Goal: Check status: Check status

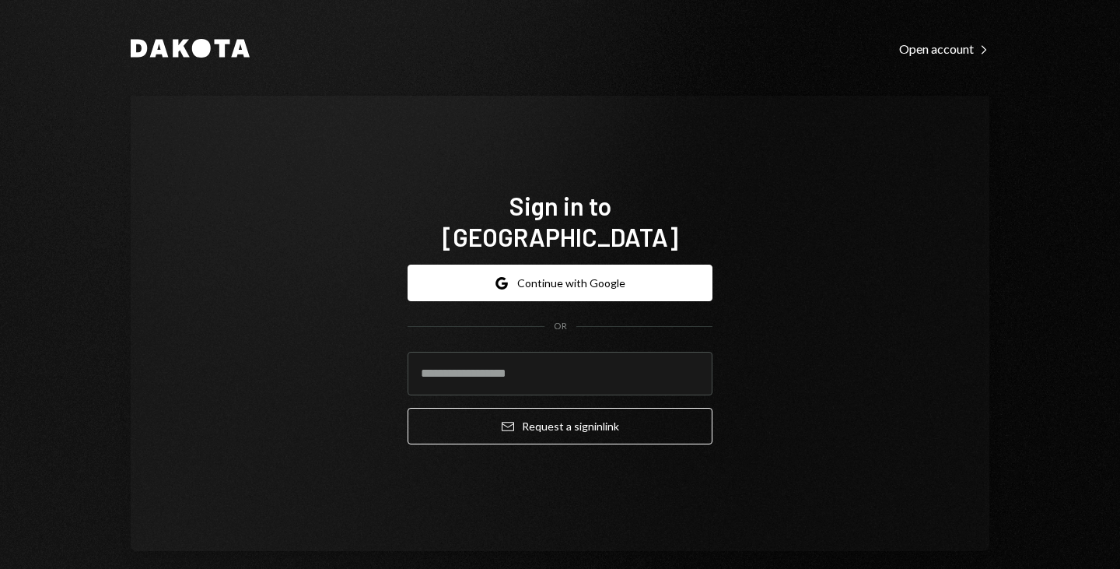
click at [558, 270] on button "Google Continue with Google" at bounding box center [560, 282] width 305 height 37
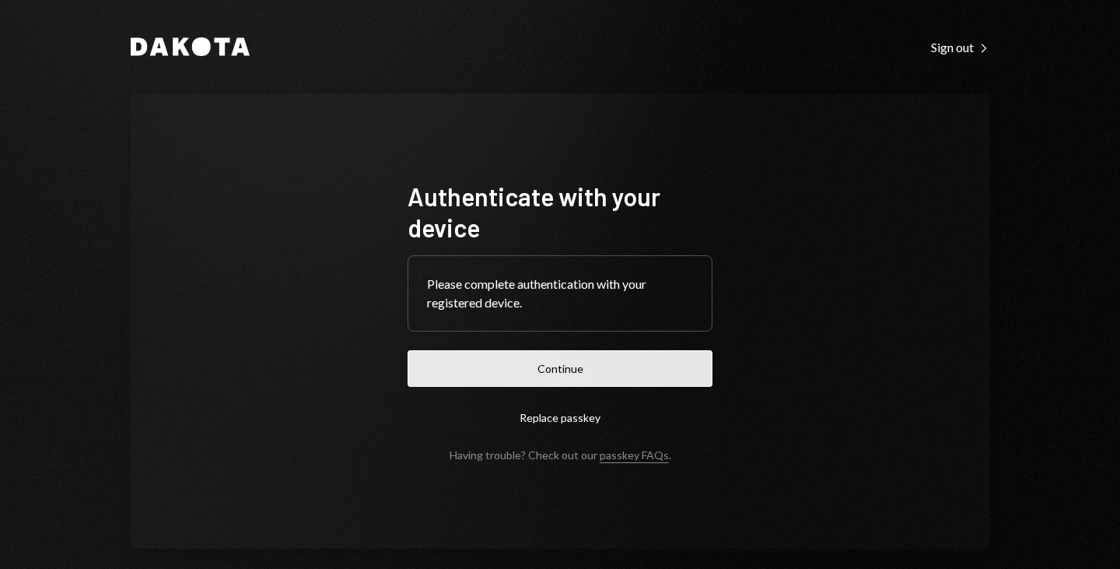
click at [572, 372] on button "Continue" at bounding box center [560, 368] width 305 height 37
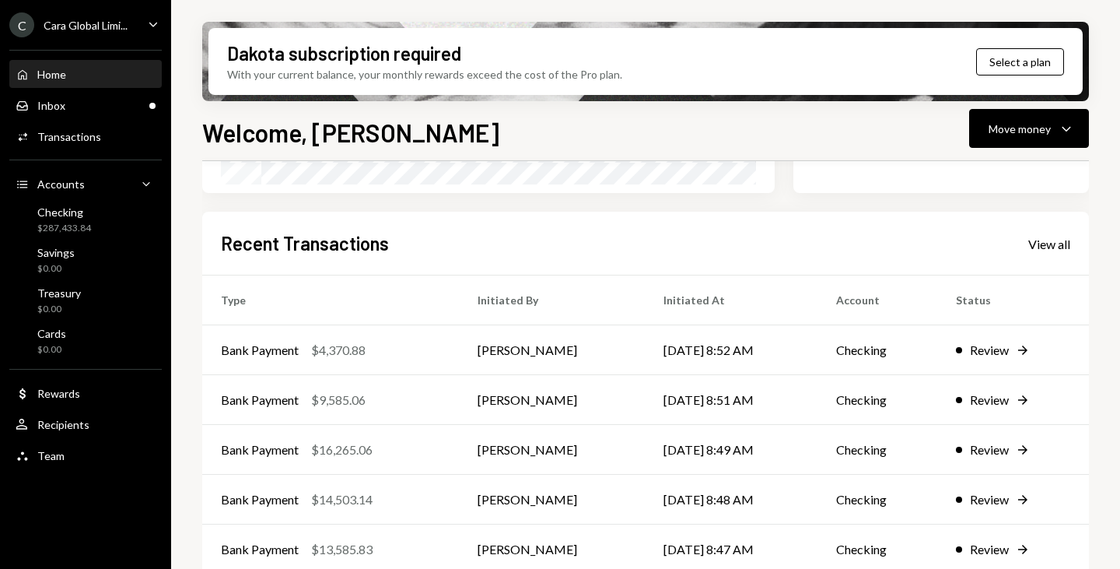
scroll to position [369, 0]
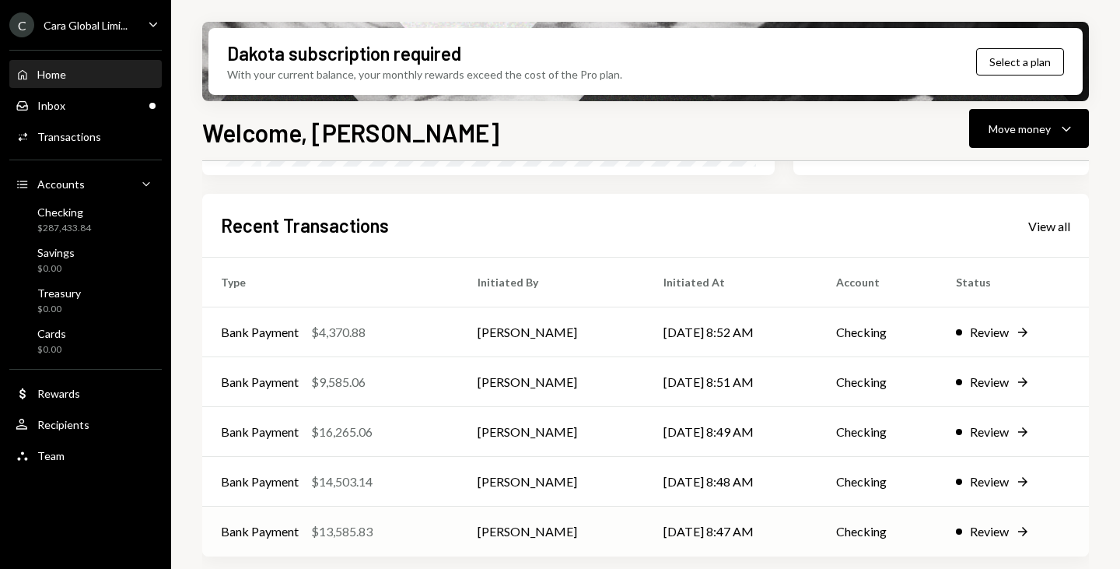
click at [989, 534] on div "Review" at bounding box center [989, 531] width 39 height 19
click at [1051, 220] on div "View all" at bounding box center [1049, 227] width 42 height 16
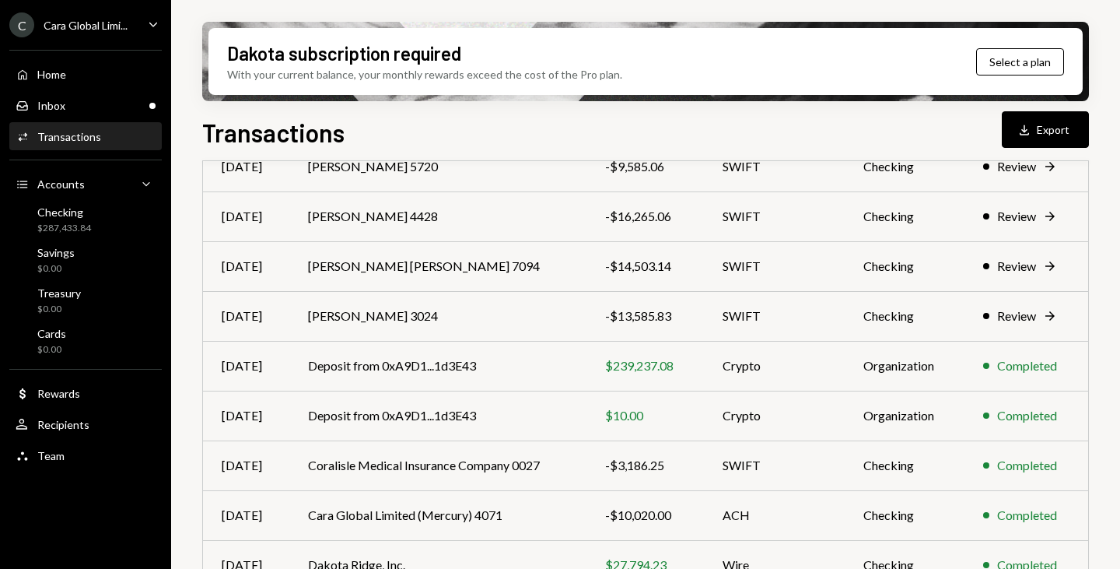
scroll to position [311, 0]
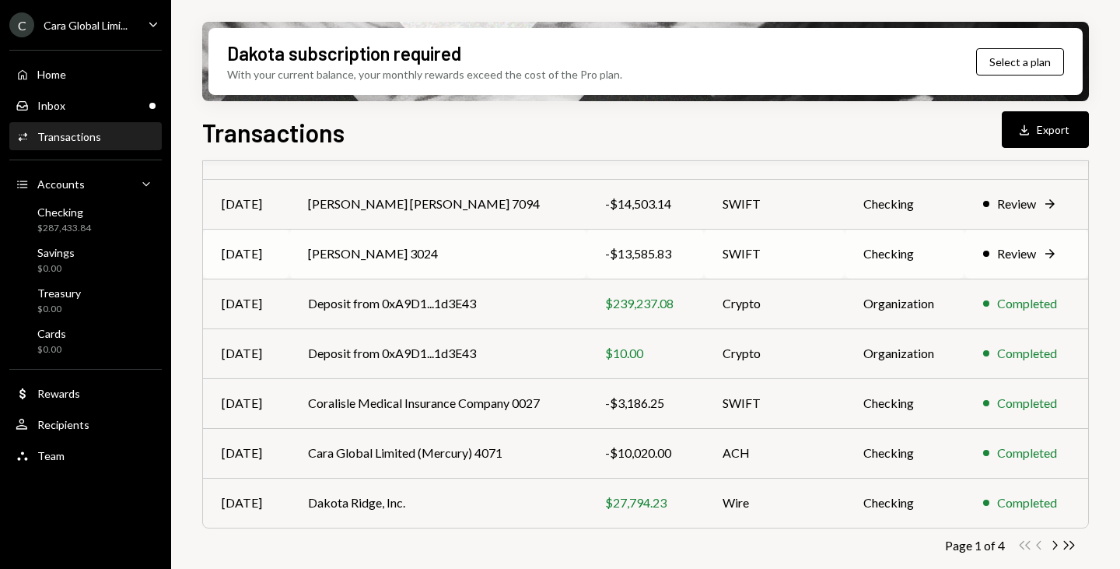
click at [1028, 257] on div "Review" at bounding box center [1016, 253] width 39 height 19
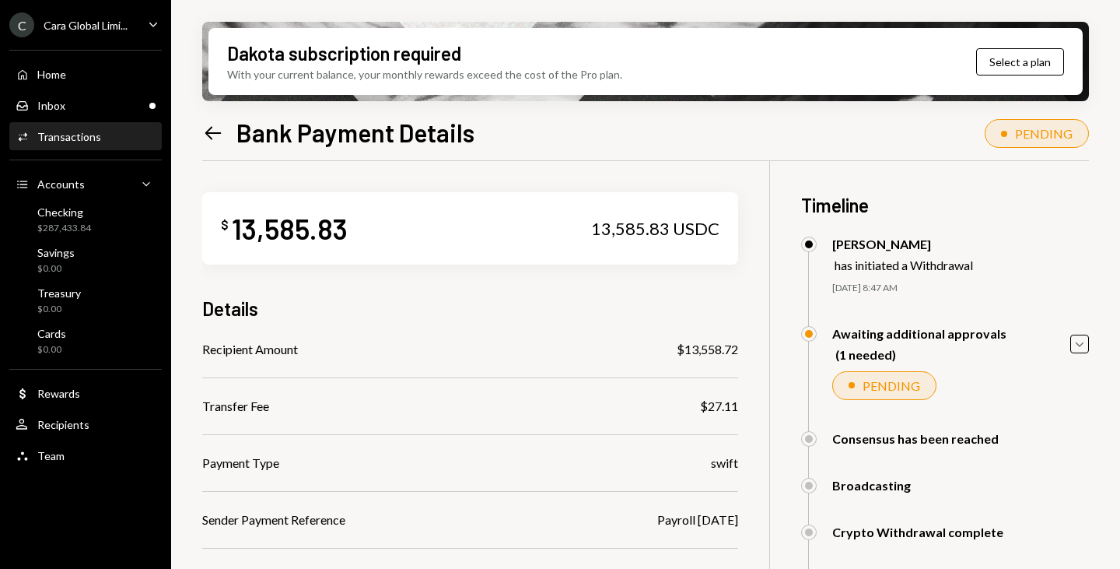
scroll to position [230, 0]
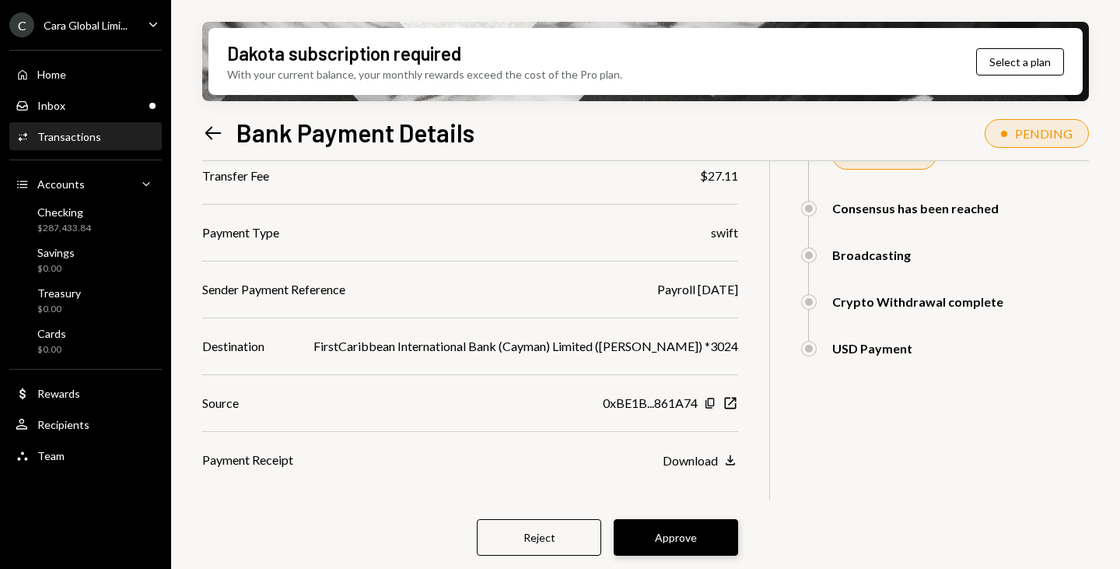
click at [669, 543] on button "Approve" at bounding box center [676, 537] width 124 height 37
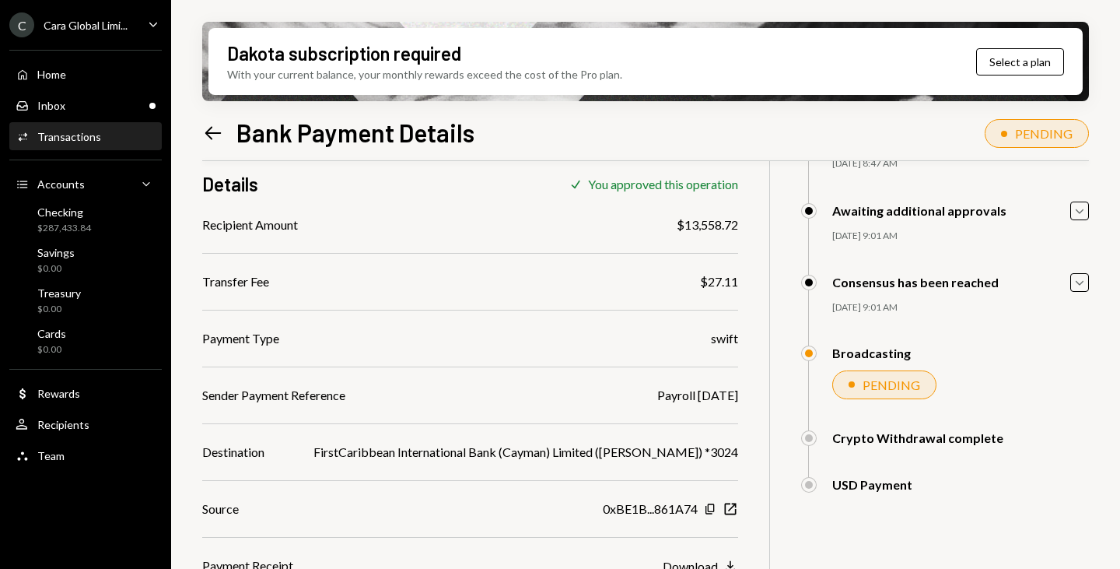
scroll to position [0, 0]
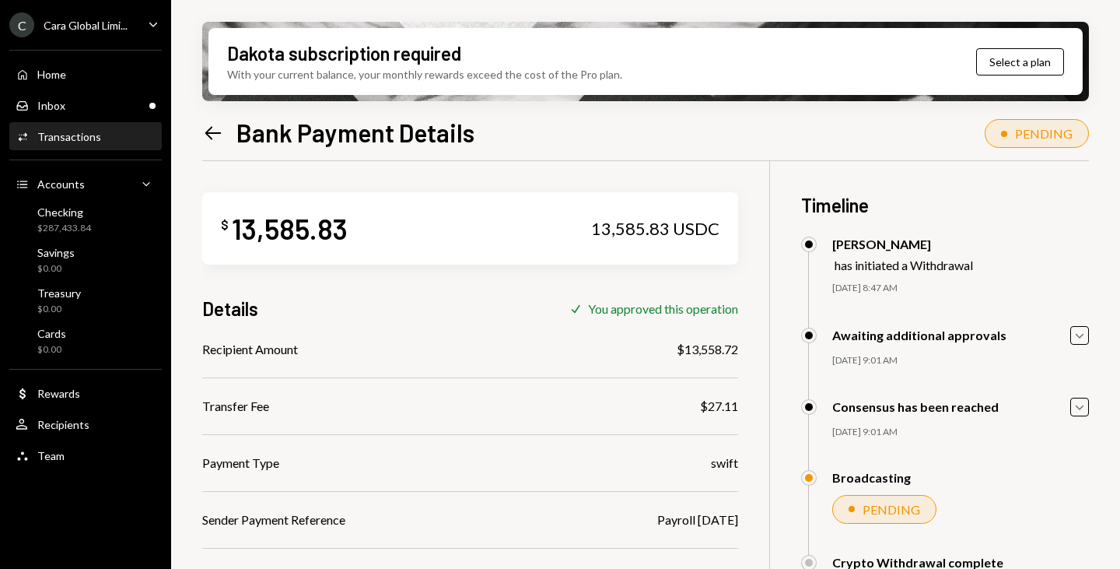
click at [214, 134] on icon "Left Arrow" at bounding box center [213, 133] width 22 height 22
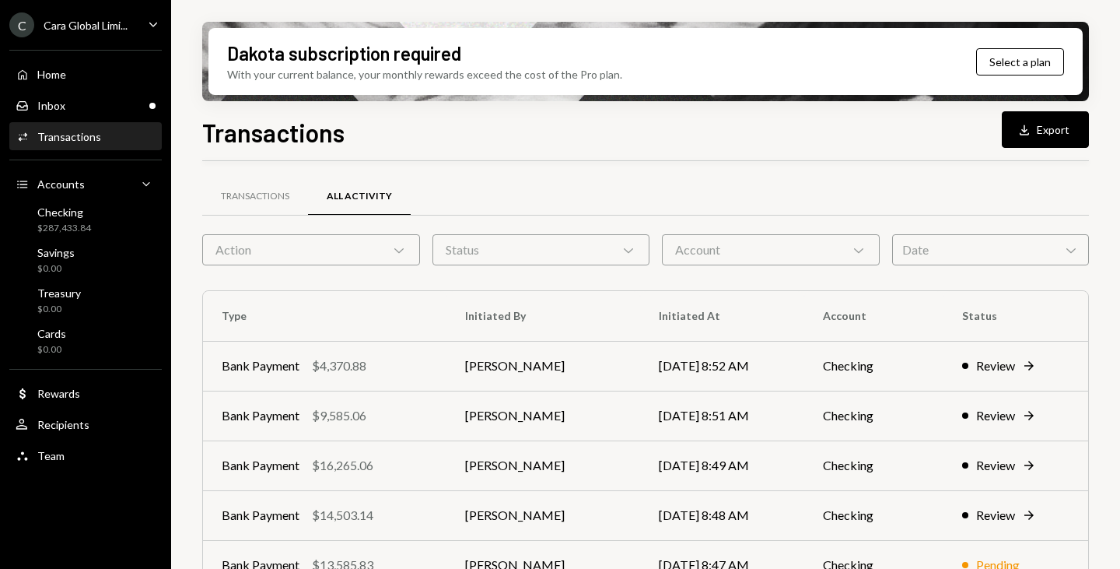
scroll to position [156, 0]
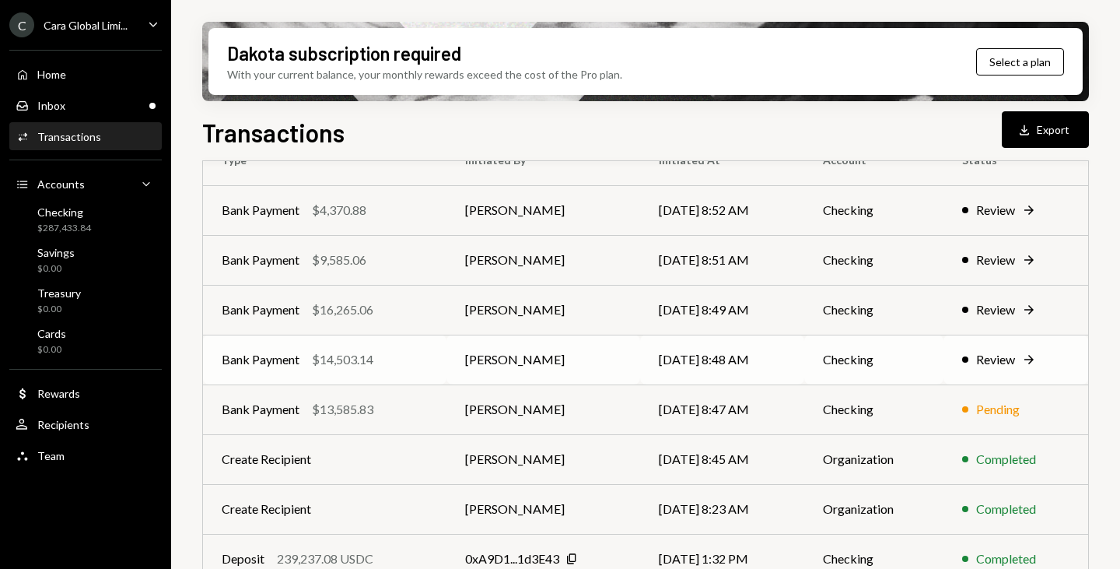
click at [1027, 356] on icon "Right Arrow" at bounding box center [1029, 360] width 16 height 16
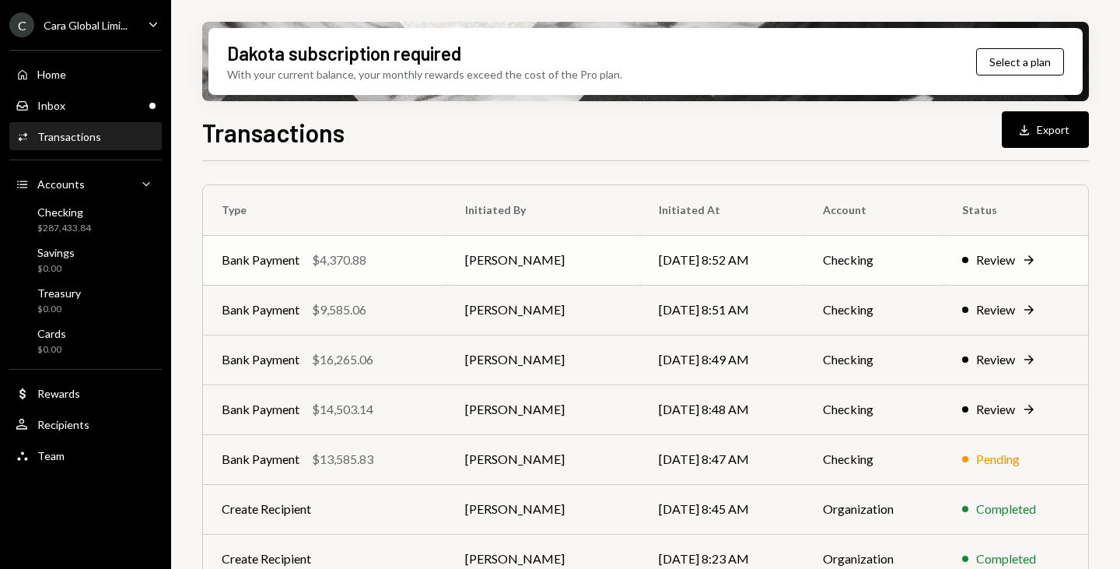
scroll to position [156, 0]
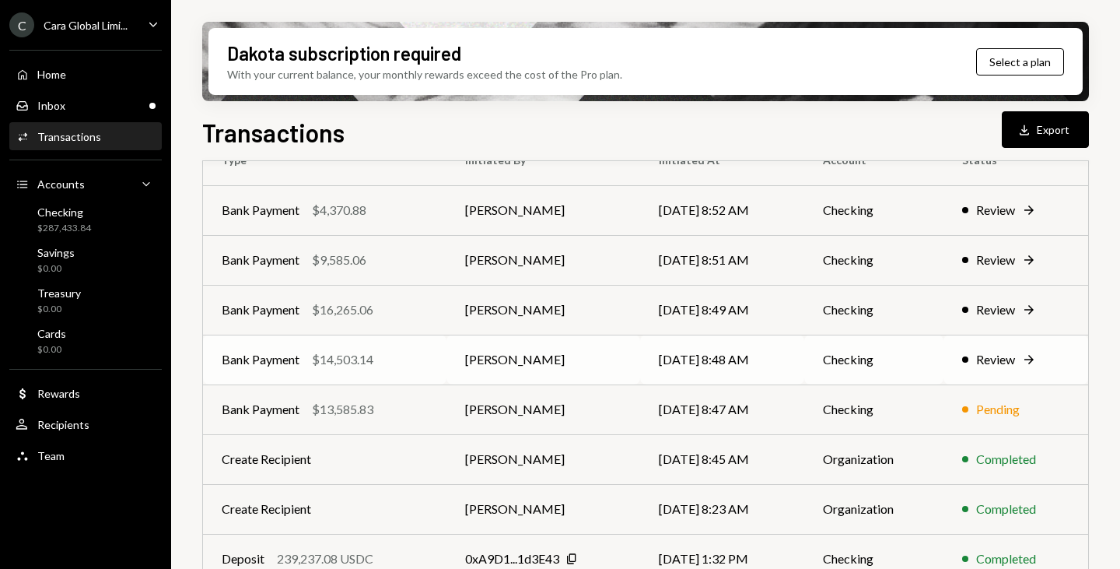
click at [247, 360] on div "Bank Payment" at bounding box center [261, 359] width 78 height 19
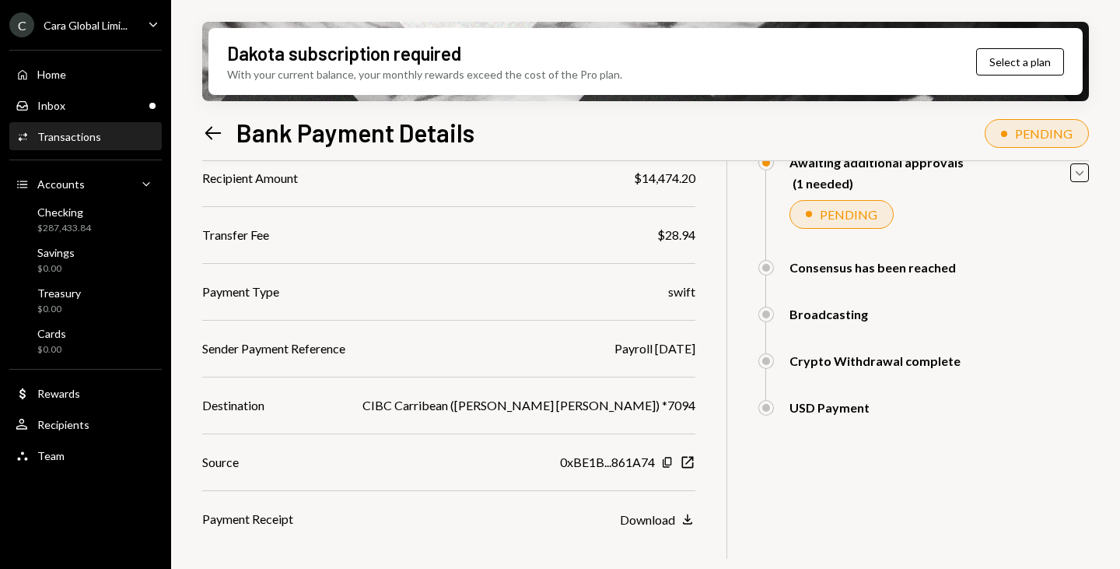
scroll to position [230, 0]
